Goal: Information Seeking & Learning: Learn about a topic

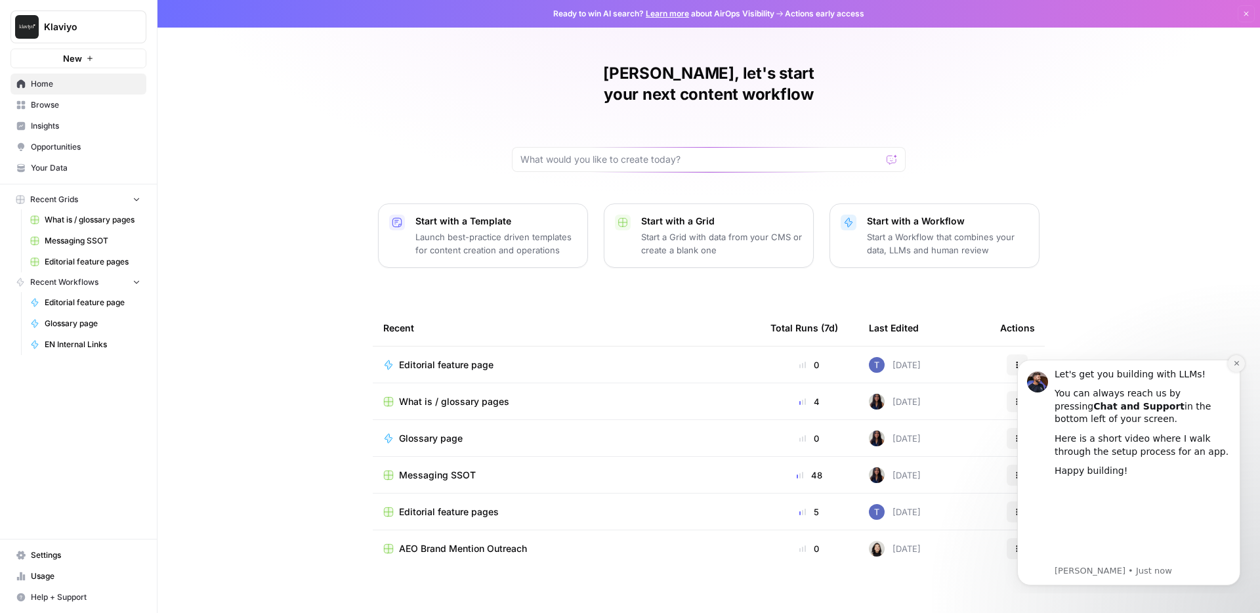
click at [1237, 364] on icon "Dismiss notification" at bounding box center [1236, 363] width 5 height 5
